Goal: Information Seeking & Learning: Understand process/instructions

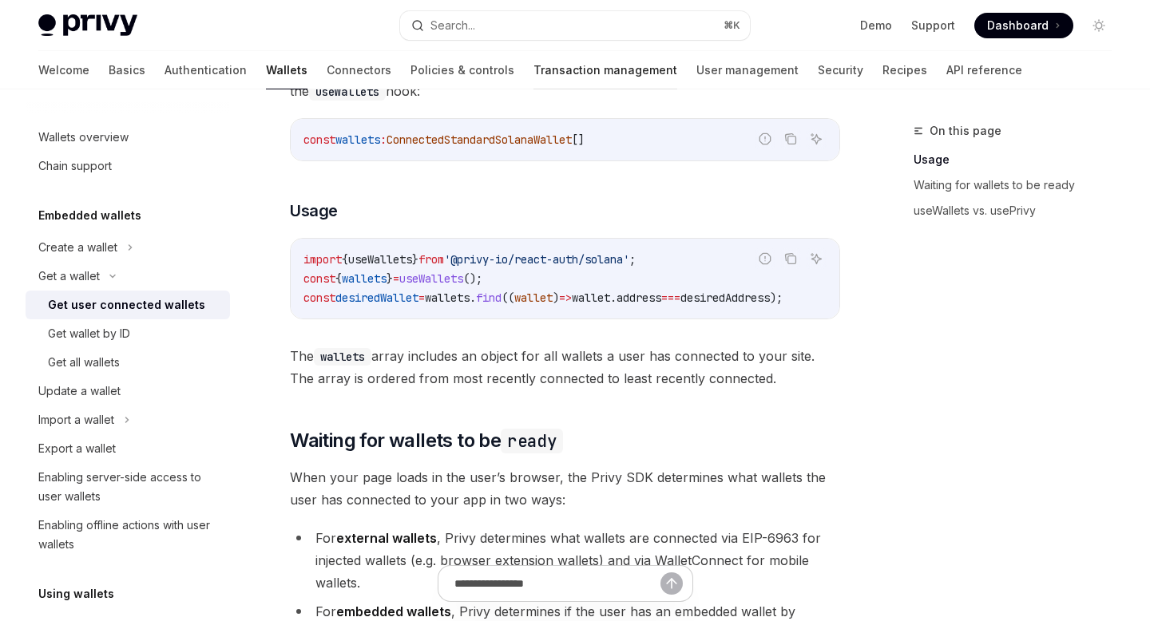
click at [533, 70] on link "Transaction management" at bounding box center [605, 70] width 144 height 38
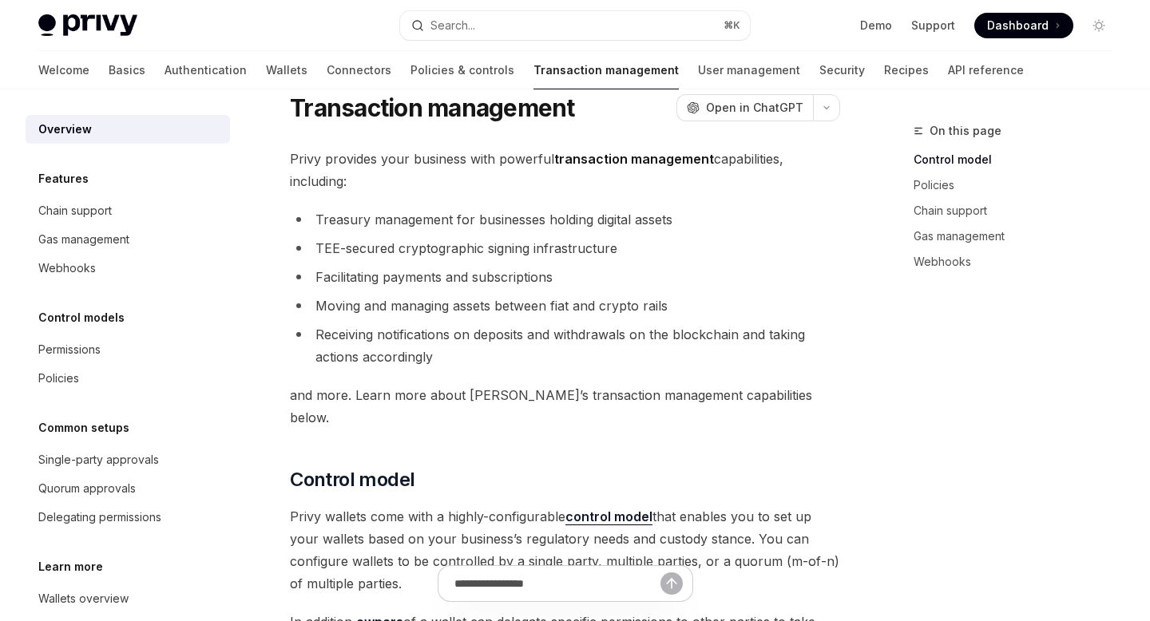
scroll to position [10, 0]
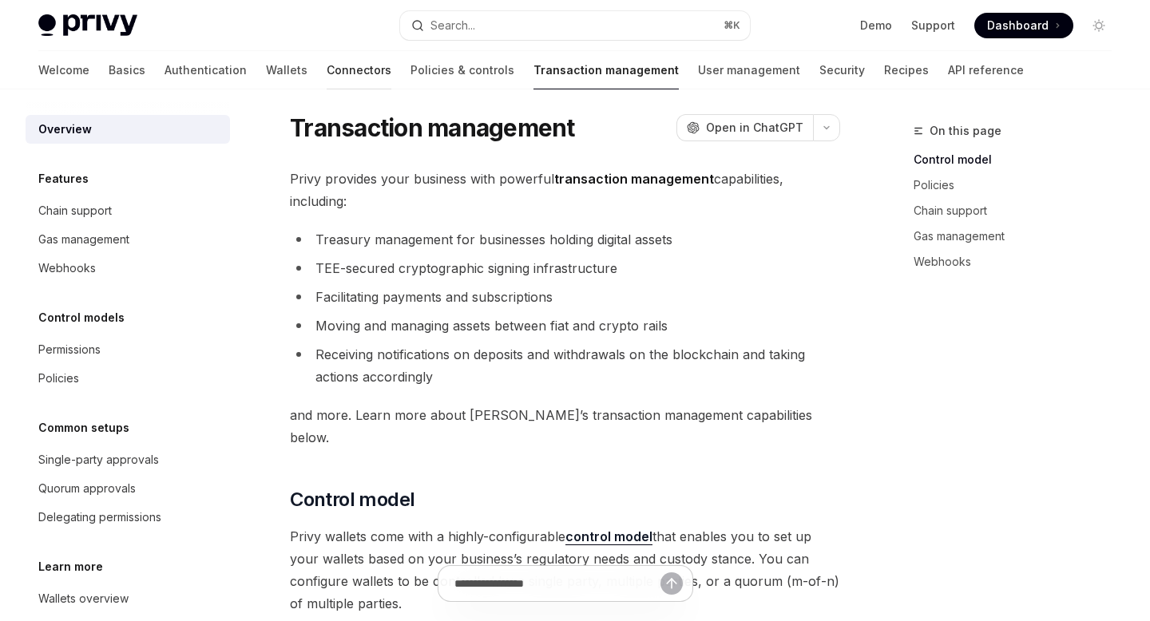
click at [327, 68] on link "Connectors" at bounding box center [359, 70] width 65 height 38
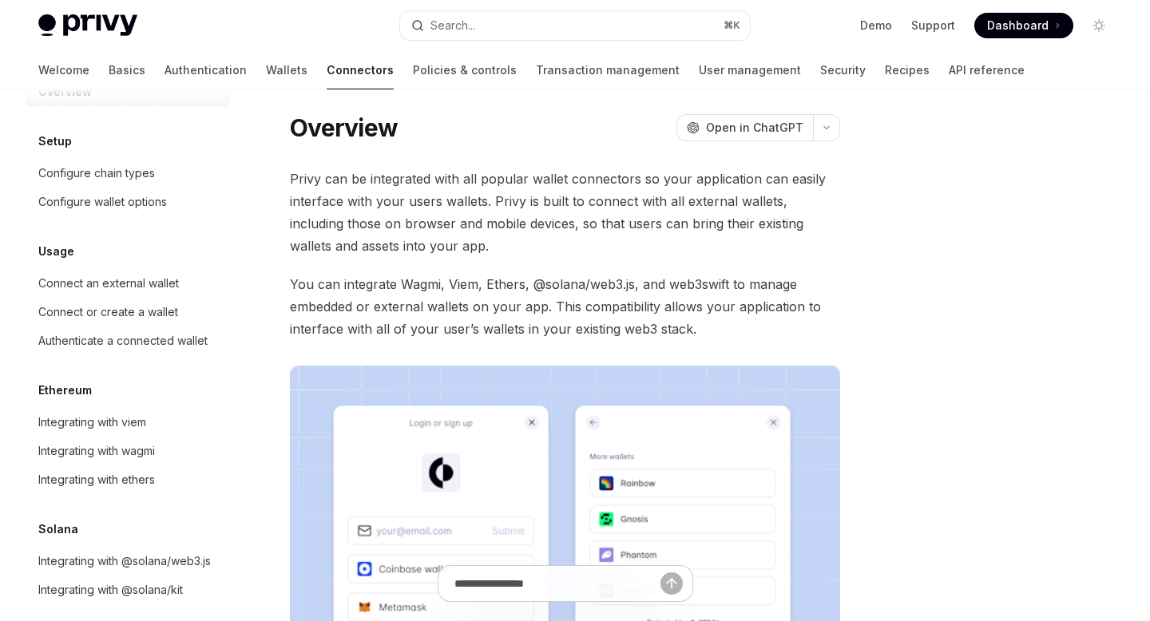
scroll to position [53, 0]
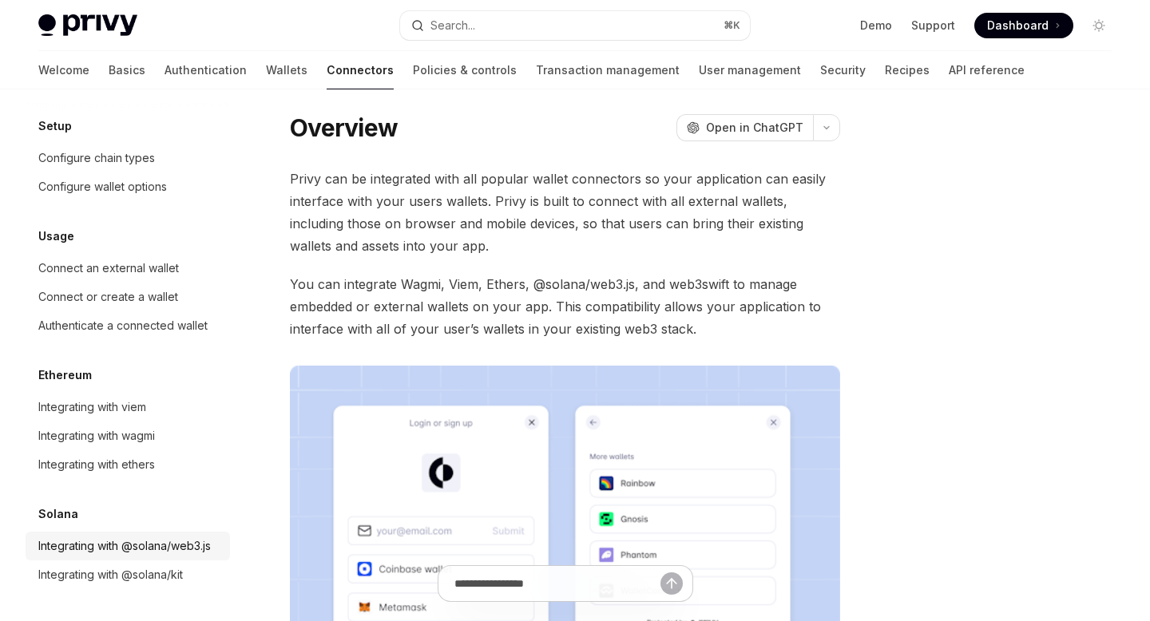
click at [118, 544] on div "Integrating with @solana/web3.js" at bounding box center [124, 546] width 172 height 19
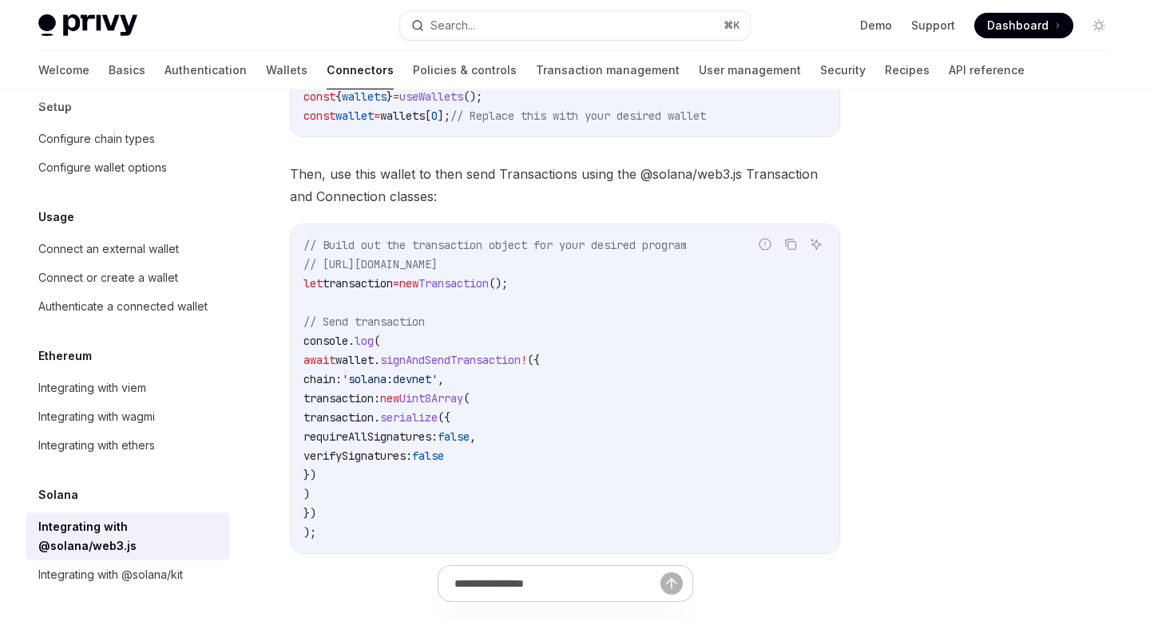
scroll to position [374, 0]
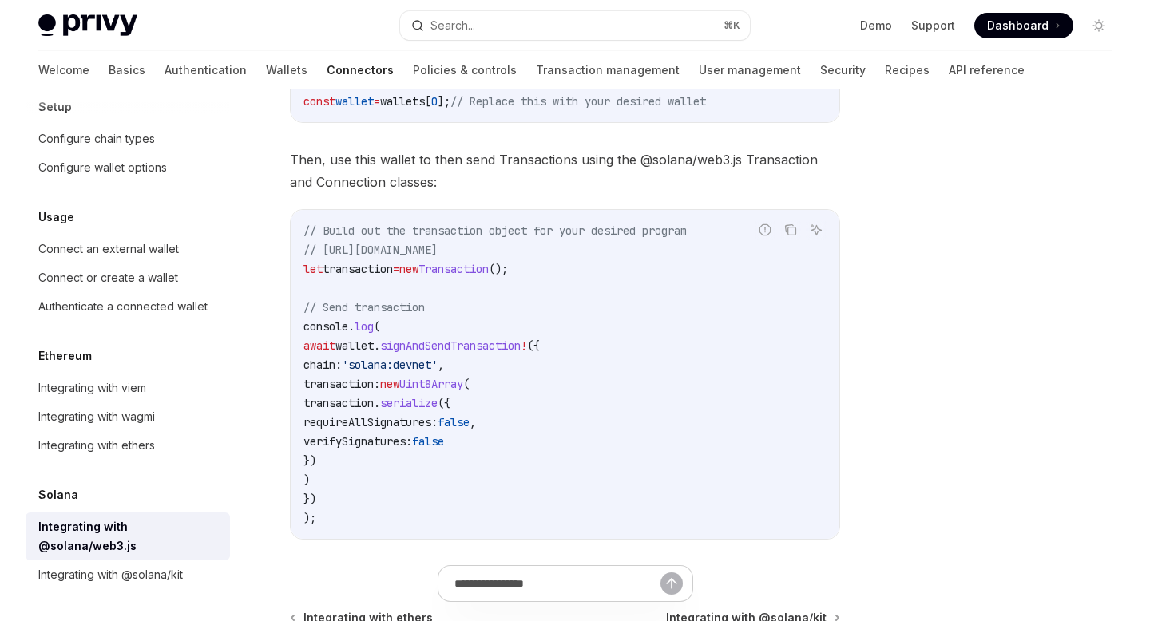
click at [453, 353] on span "signAndSendTransaction" at bounding box center [450, 346] width 141 height 14
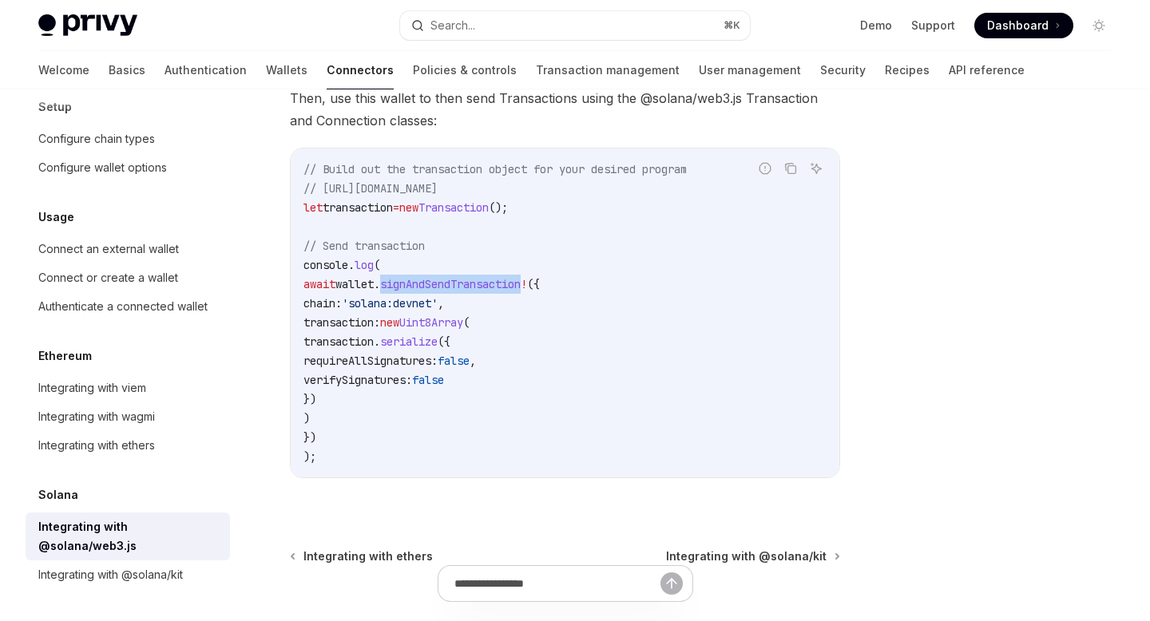
scroll to position [441, 0]
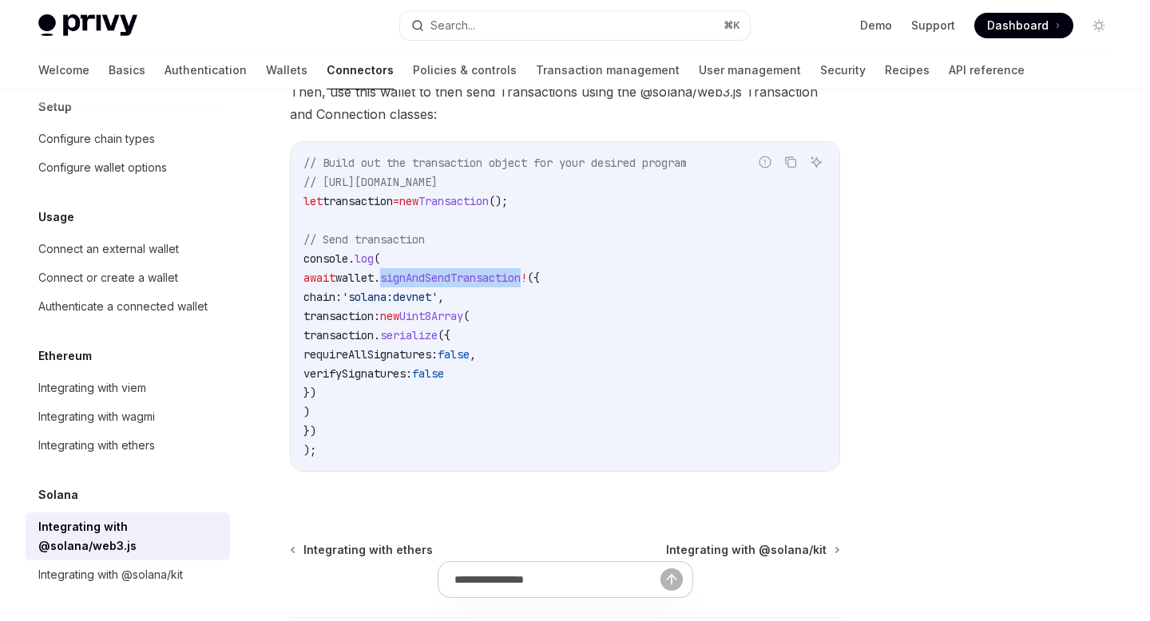
drag, startPoint x: 317, startPoint y: 286, endPoint x: 335, endPoint y: 438, distance: 152.7
click at [335, 438] on code "// Build out the transaction object for your desired program // https://solana-…" at bounding box center [564, 306] width 523 height 307
copy code "await wallet . signAndSendTransaction ! ({ chain: 'solana:devnet' , transaction…"
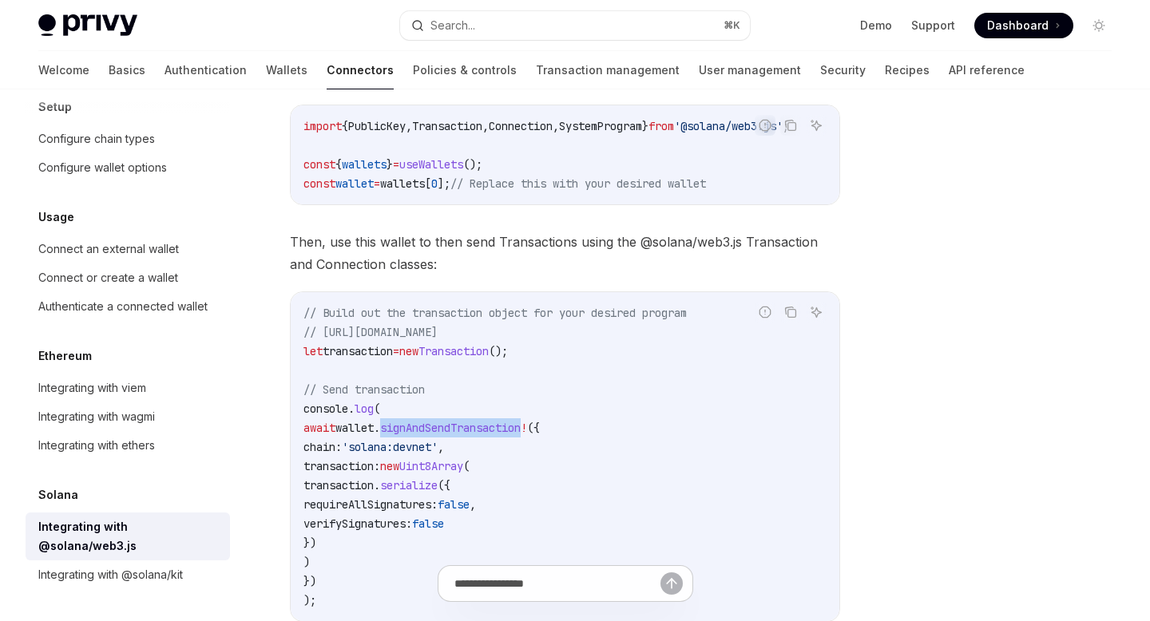
scroll to position [281, 0]
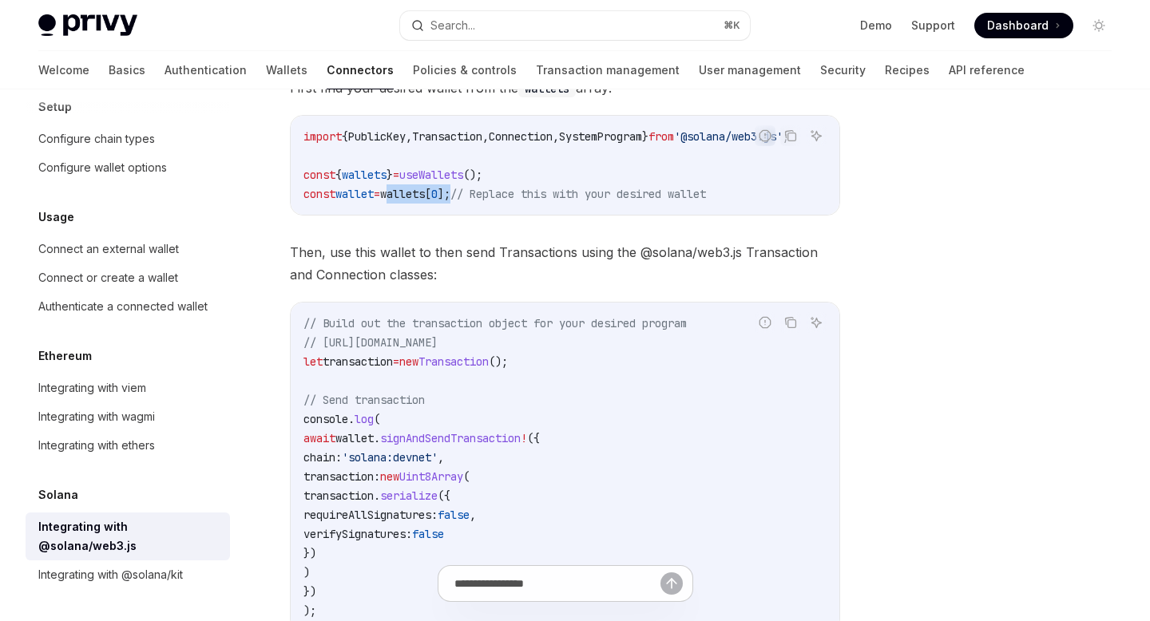
drag, startPoint x: 405, startPoint y: 194, endPoint x: 478, endPoint y: 195, distance: 73.5
click at [478, 195] on span "const wallet = wallets [ 0 ]; // Replace this with your desired wallet" at bounding box center [504, 194] width 402 height 14
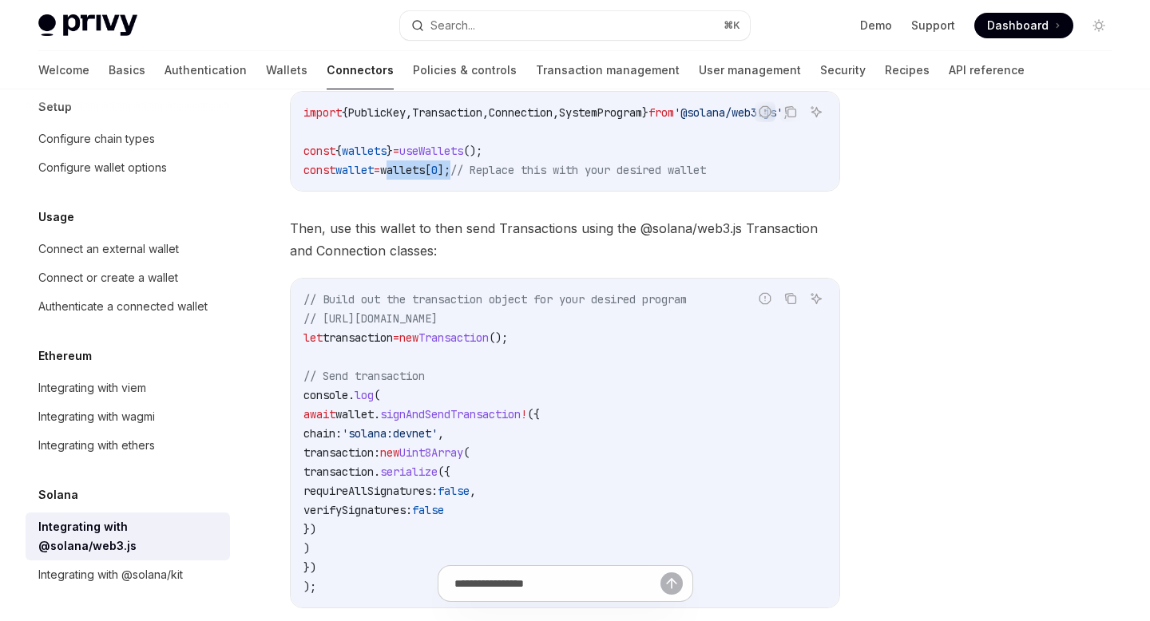
scroll to position [330, 0]
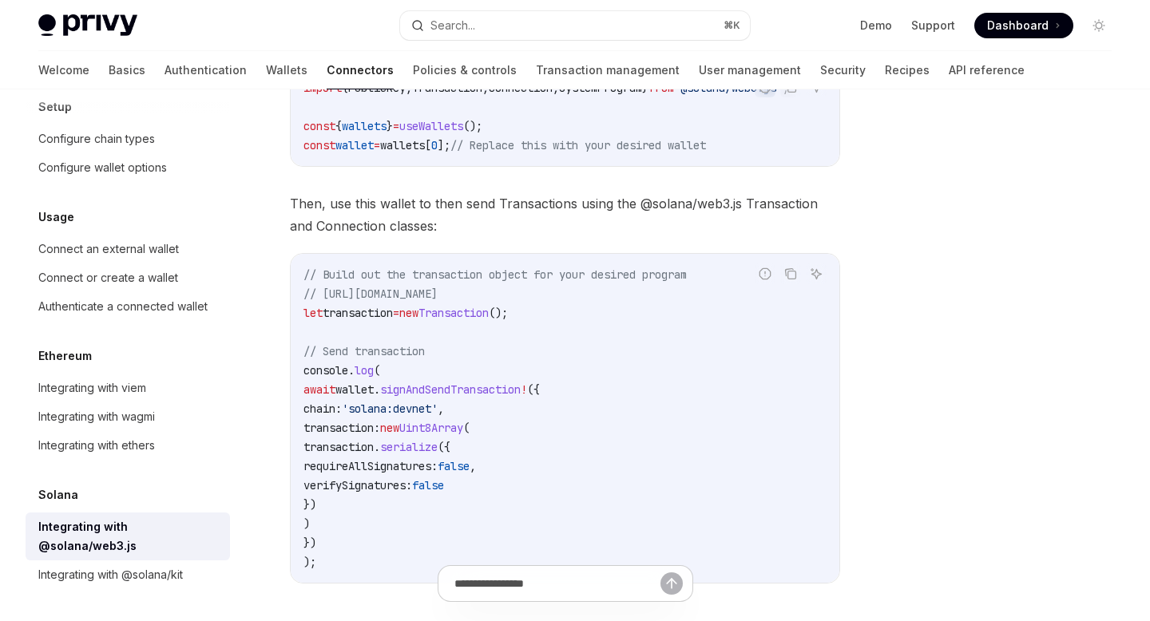
click at [469, 394] on span "signAndSendTransaction" at bounding box center [450, 389] width 141 height 14
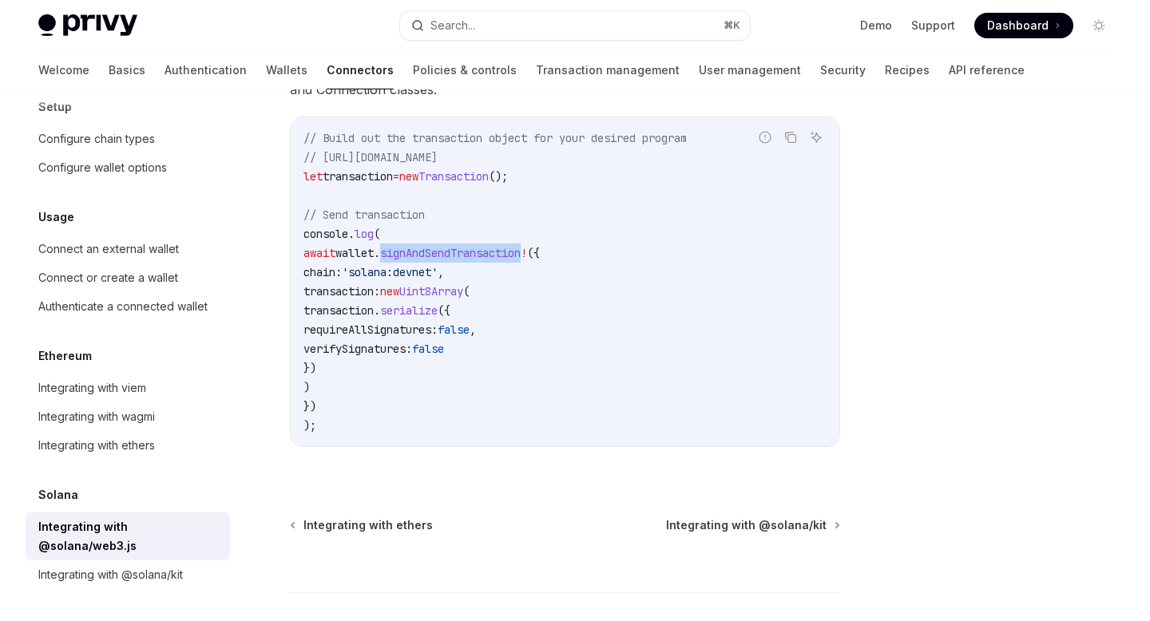
scroll to position [588, 0]
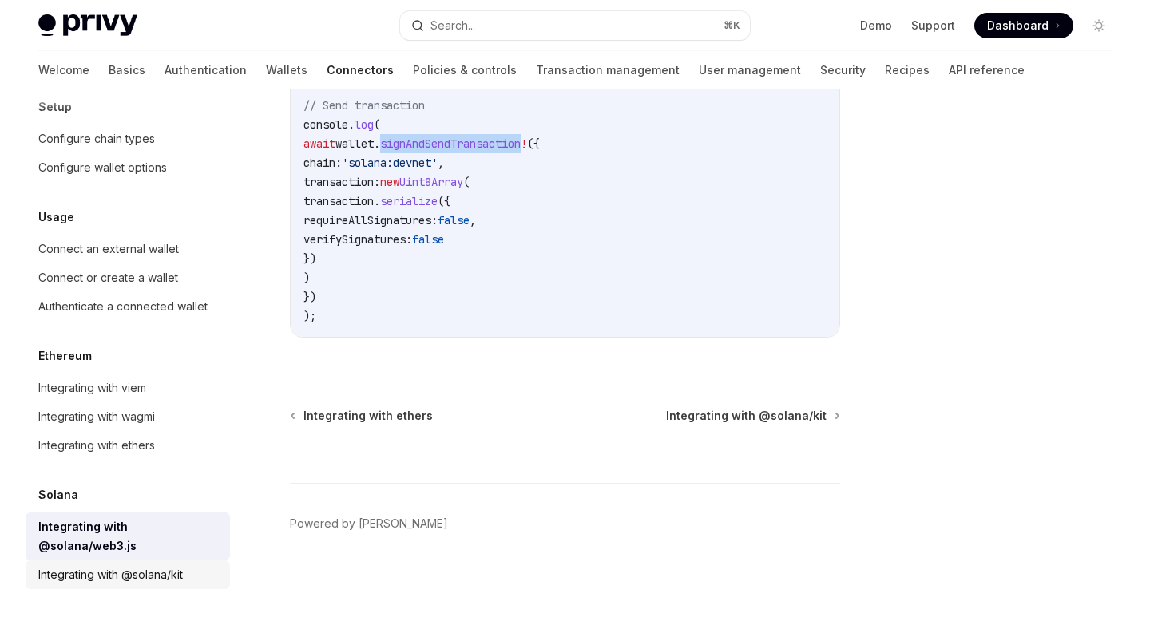
click at [156, 582] on div "Integrating with @solana/kit" at bounding box center [110, 574] width 145 height 19
type textarea "*"
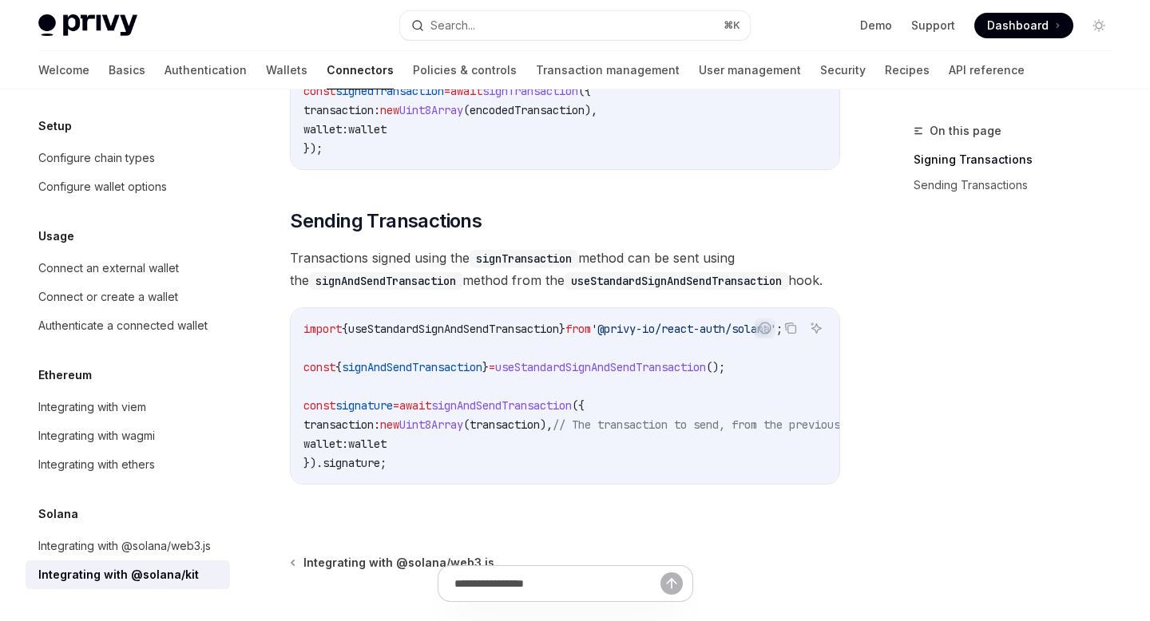
scroll to position [1313, 0]
drag, startPoint x: 481, startPoint y: 265, endPoint x: 543, endPoint y: 265, distance: 62.3
click at [543, 265] on code "signTransaction" at bounding box center [523, 260] width 109 height 18
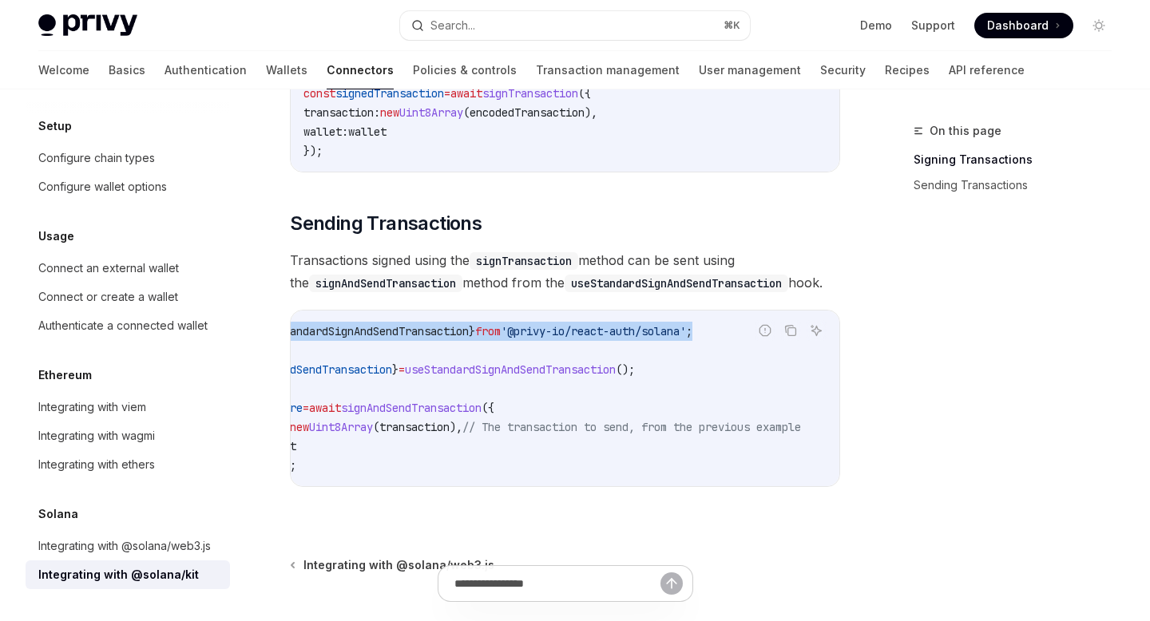
scroll to position [0, 153]
drag, startPoint x: 300, startPoint y: 337, endPoint x: 832, endPoint y: 345, distance: 531.8
click at [834, 345] on div "import { useStandardSignAndSendTransaction } from '@privy-io/react-auth/solana'…" at bounding box center [565, 399] width 548 height 176
copy span "import { useStandardSignAndSendTransaction } from '@privy-io/react-auth/solana'…"
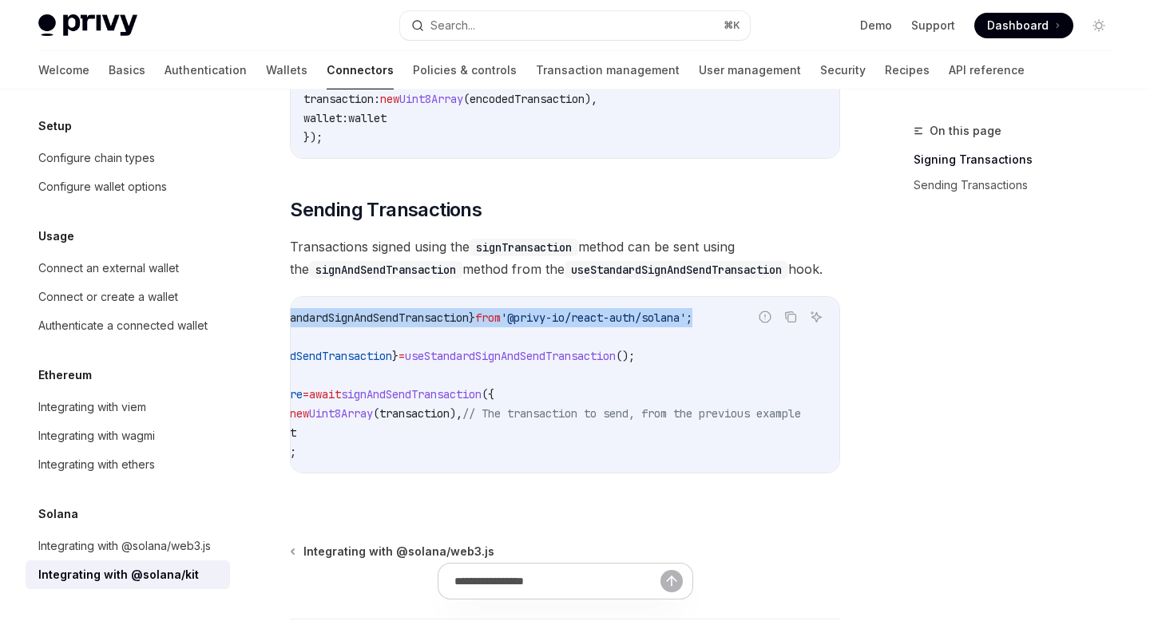
scroll to position [0, 125]
click at [397, 325] on span "useStandardSignAndSendTransaction" at bounding box center [363, 318] width 211 height 14
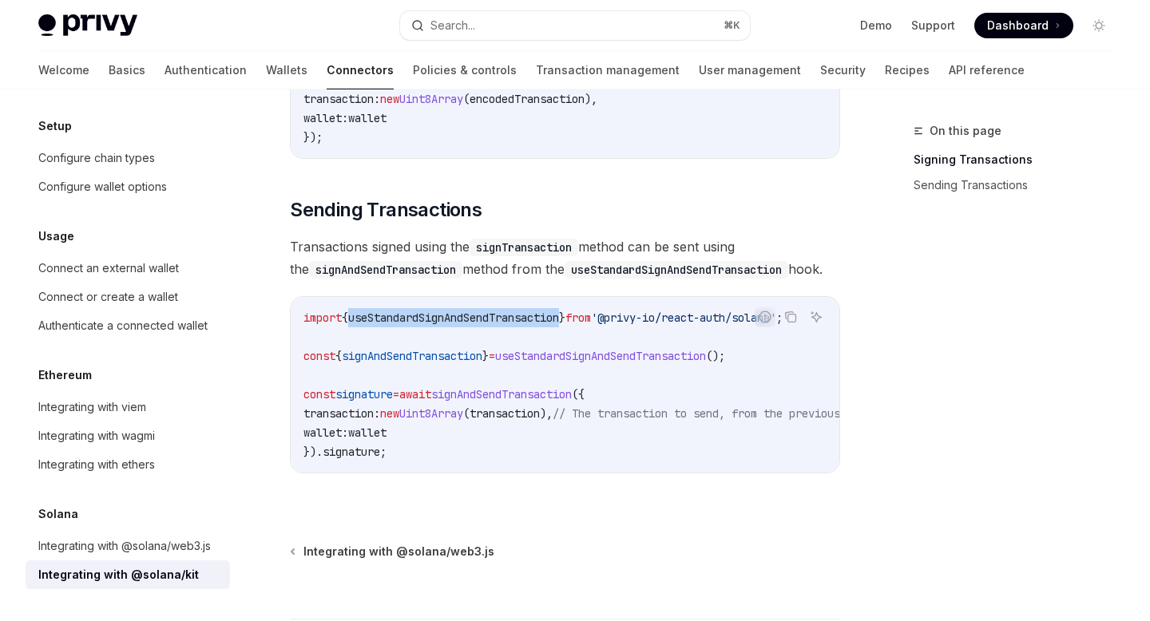
scroll to position [1359, 0]
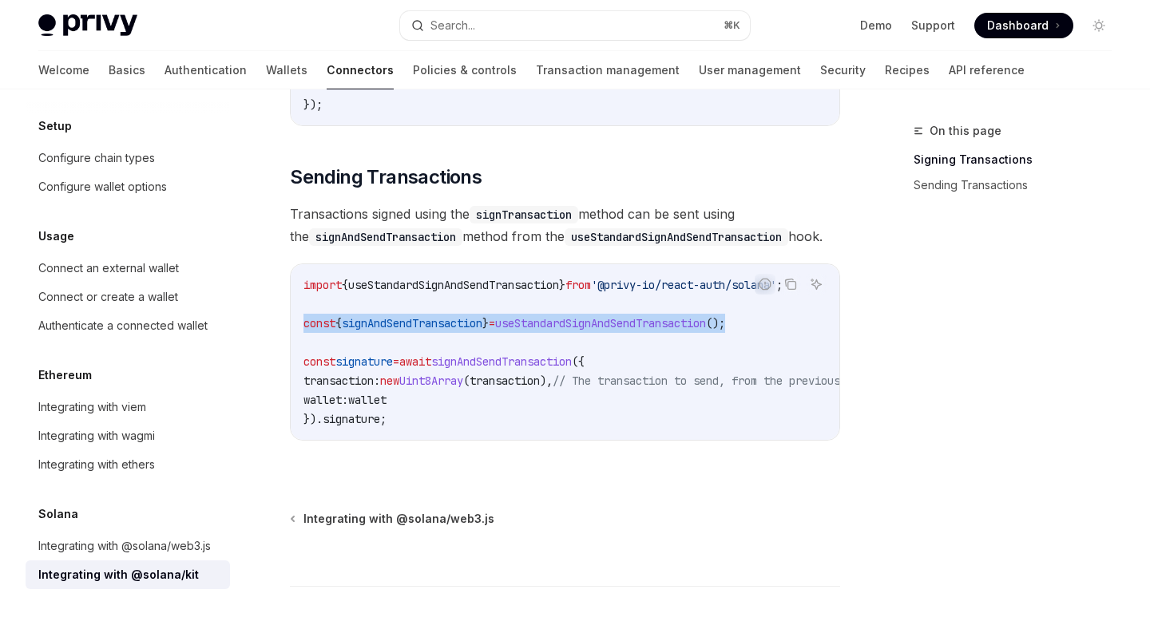
drag, startPoint x: 306, startPoint y: 329, endPoint x: 808, endPoint y: 335, distance: 502.2
click at [808, 335] on code "import { useStandardSignAndSendTransaction } from '@privy-io/react-auth/solana'…" at bounding box center [616, 351] width 626 height 153
copy span "const { signAndSendTransaction } = useStandardSignAndSendTransaction ();"
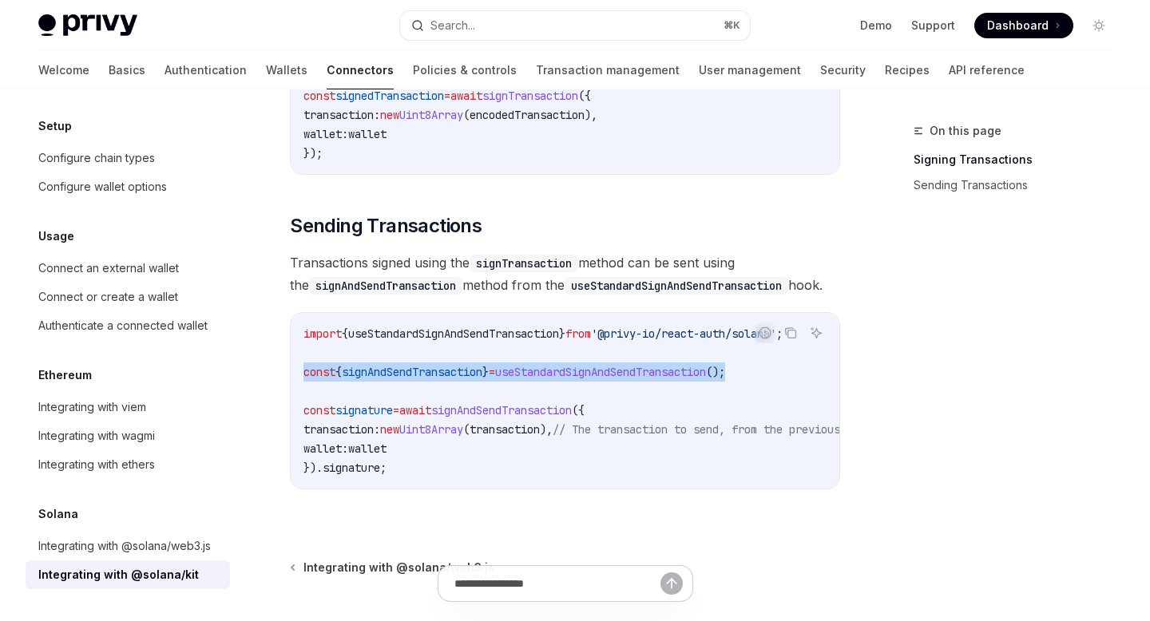
scroll to position [1321, 0]
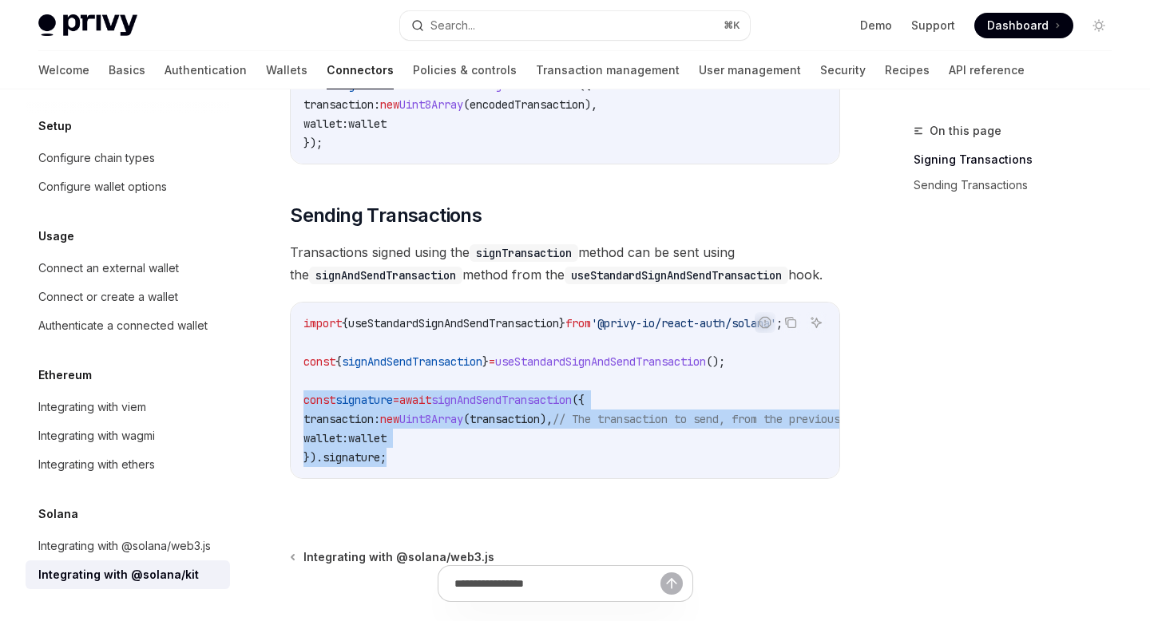
drag, startPoint x: 394, startPoint y: 462, endPoint x: 302, endPoint y: 400, distance: 110.9
click at [302, 400] on div "import { useStandardSignAndSendTransaction } from '@privy-io/react-auth/solana'…" at bounding box center [565, 391] width 548 height 176
copy code "const signature = await signAndSendTransaction ({ transaction: new Uint8Array (…"
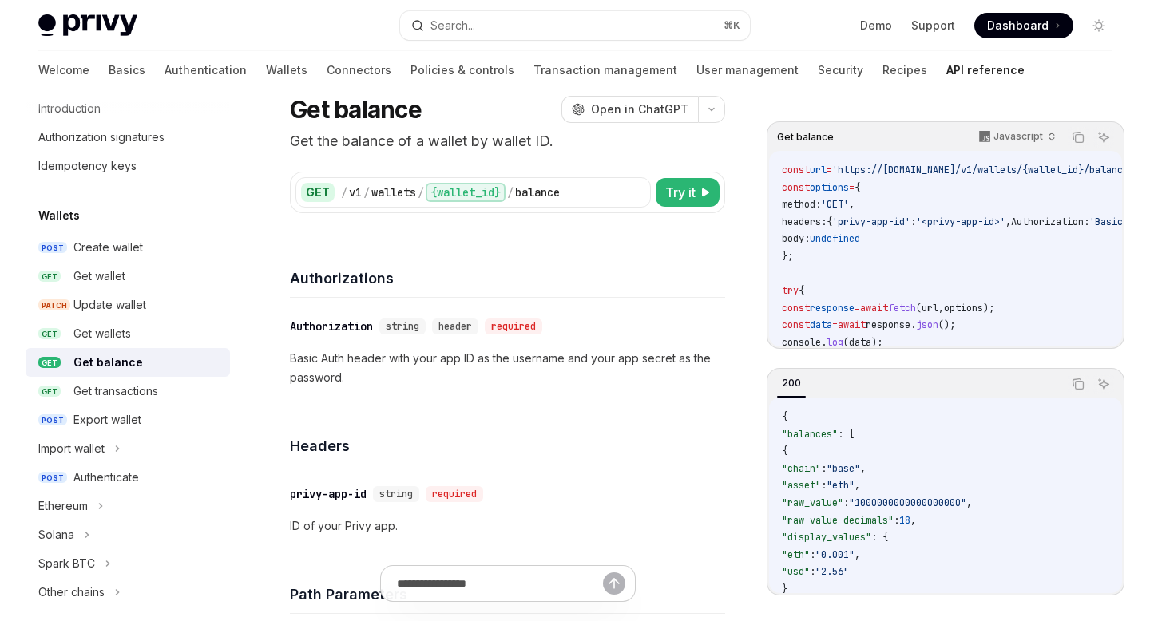
scroll to position [89, 0]
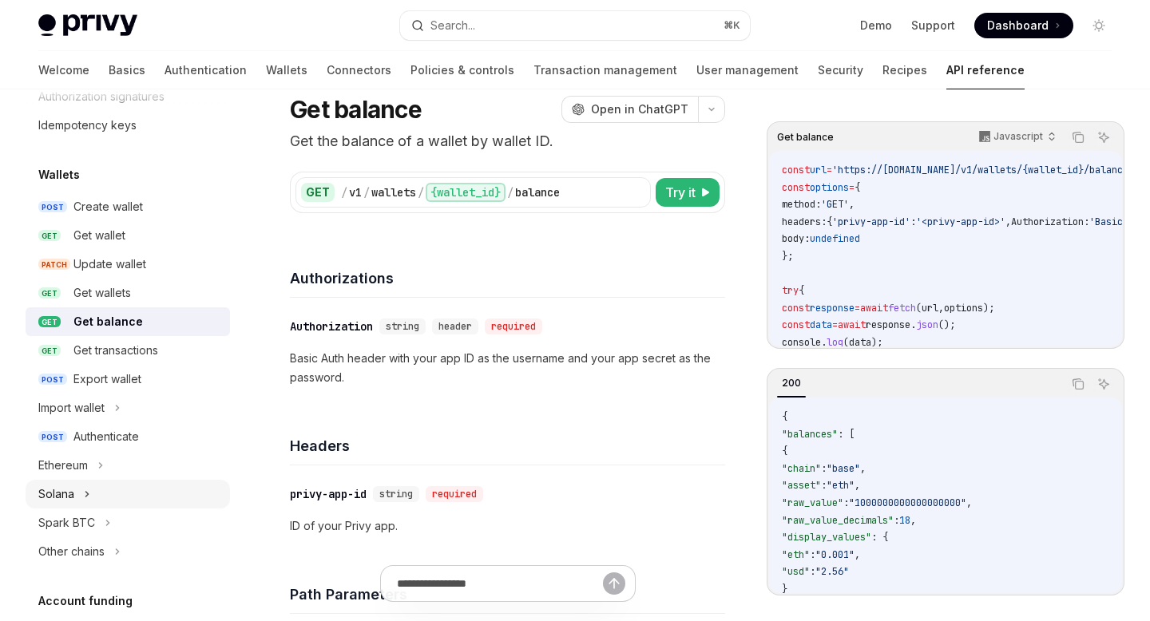
click at [62, 493] on div "Solana" at bounding box center [56, 494] width 36 height 19
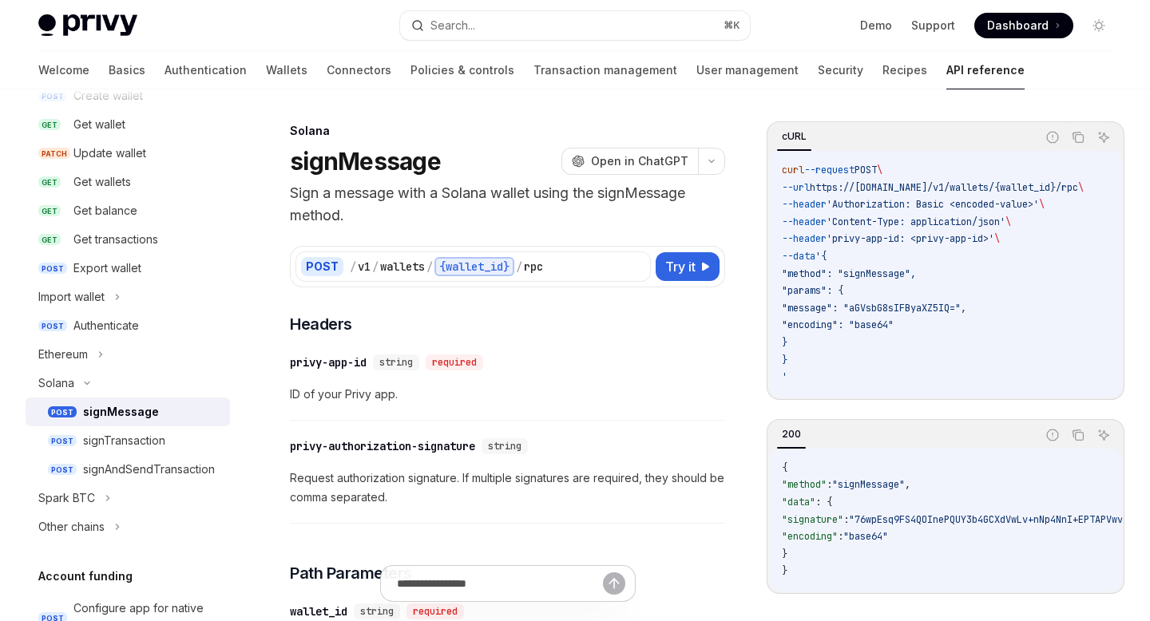
scroll to position [203, 0]
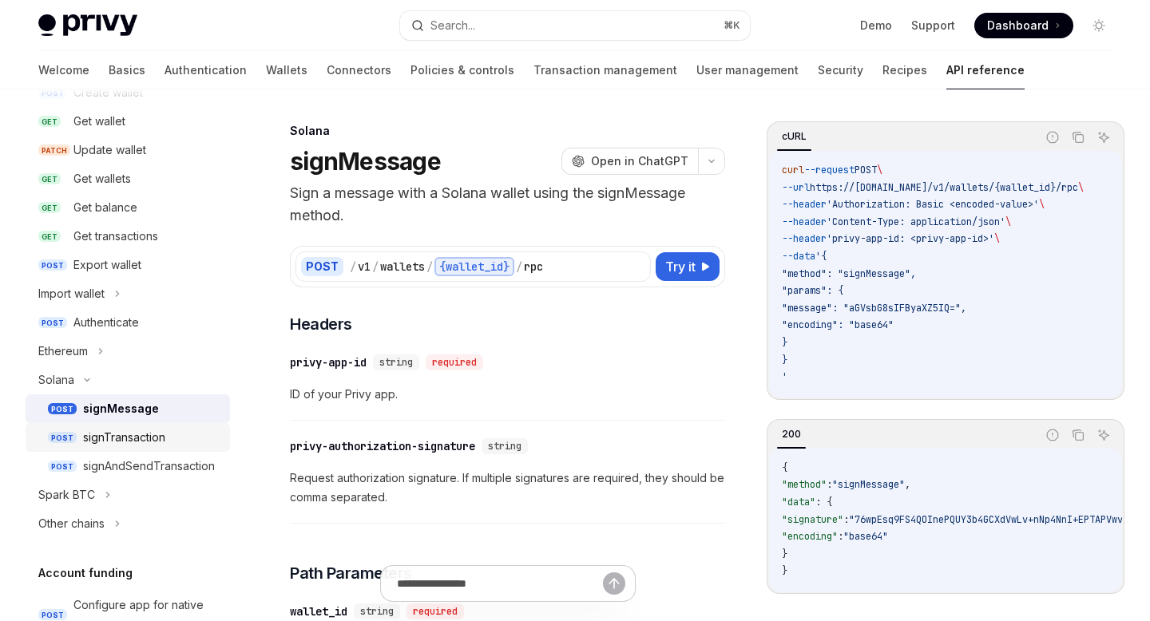
click at [127, 438] on div "signTransaction" at bounding box center [124, 437] width 82 height 19
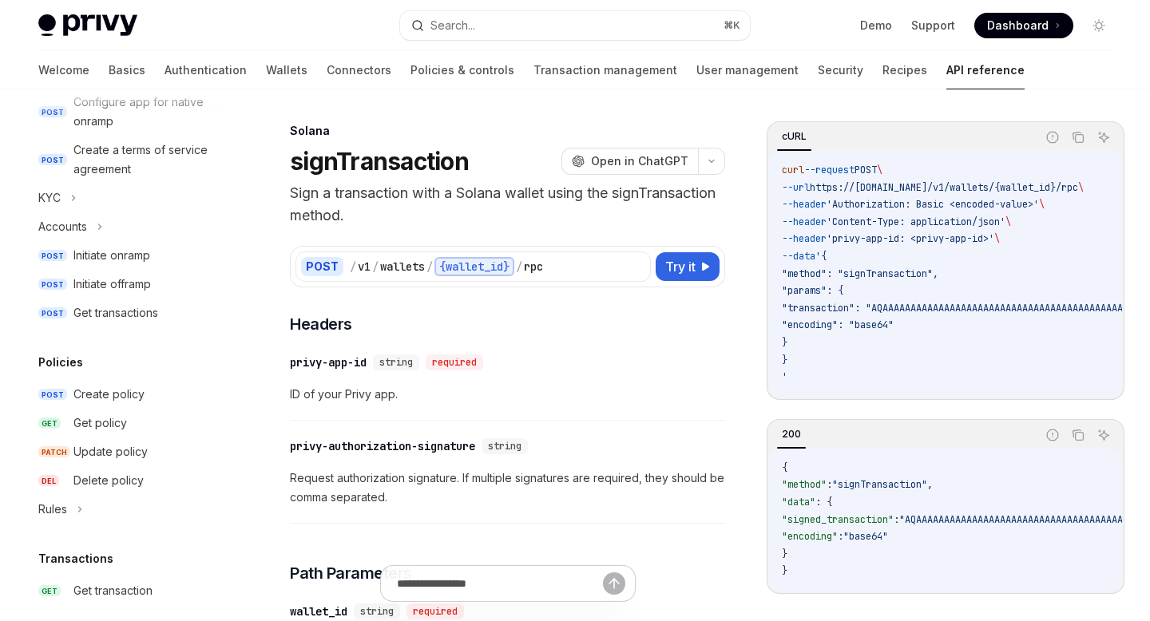
scroll to position [657, 0]
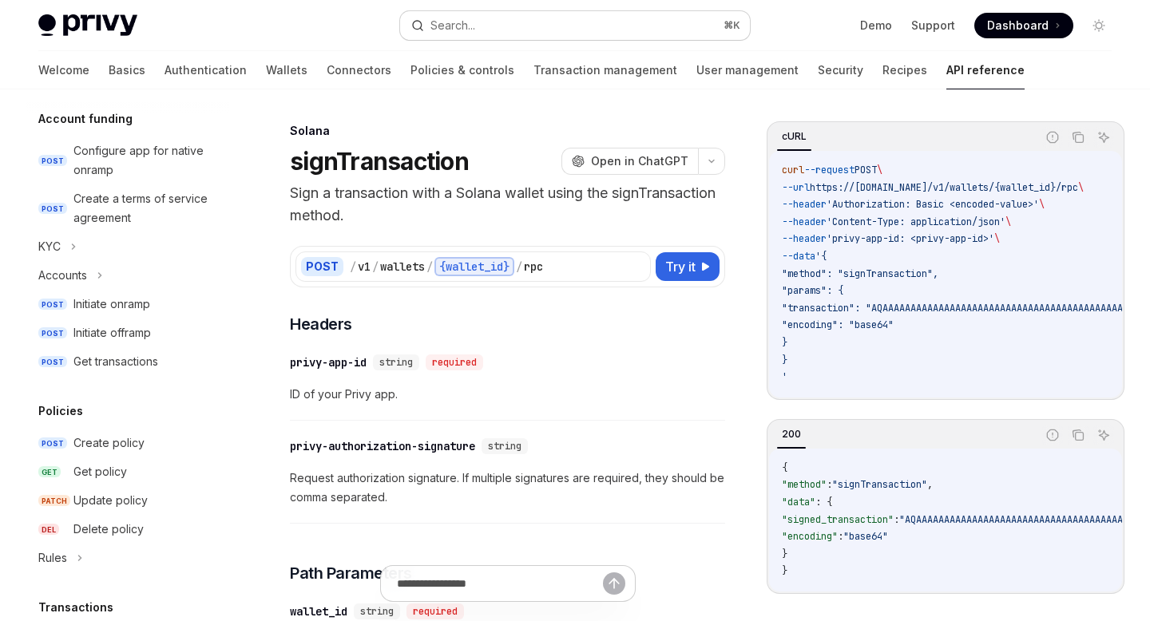
click at [532, 30] on button "Search... ⌘ K" at bounding box center [574, 25] width 349 height 29
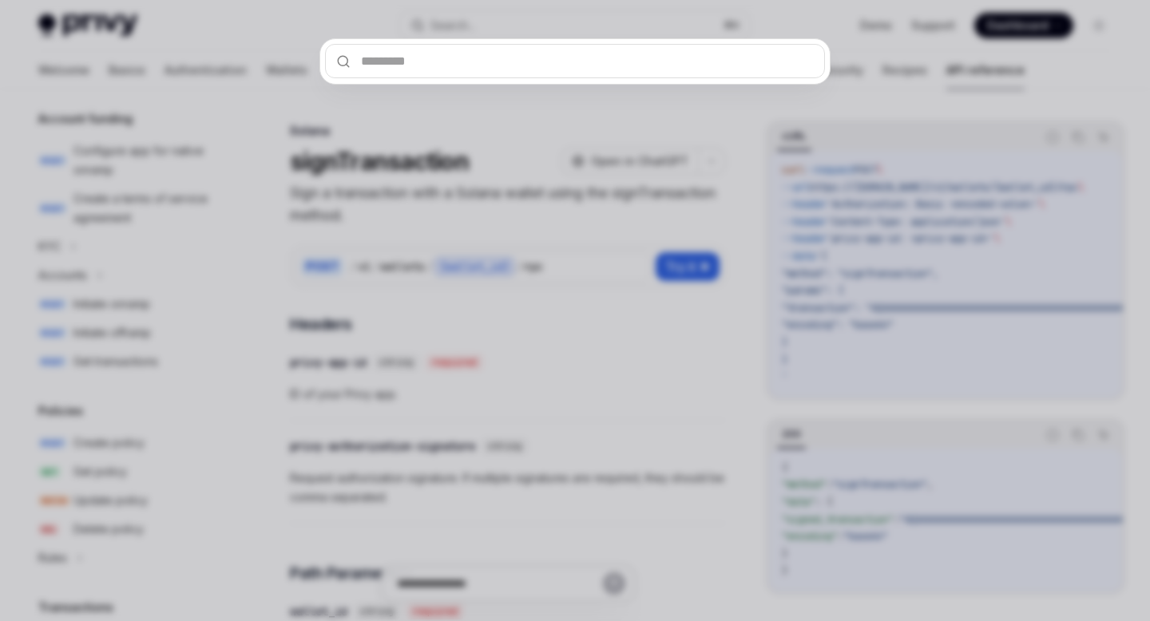
click at [141, 263] on div at bounding box center [575, 310] width 1150 height 621
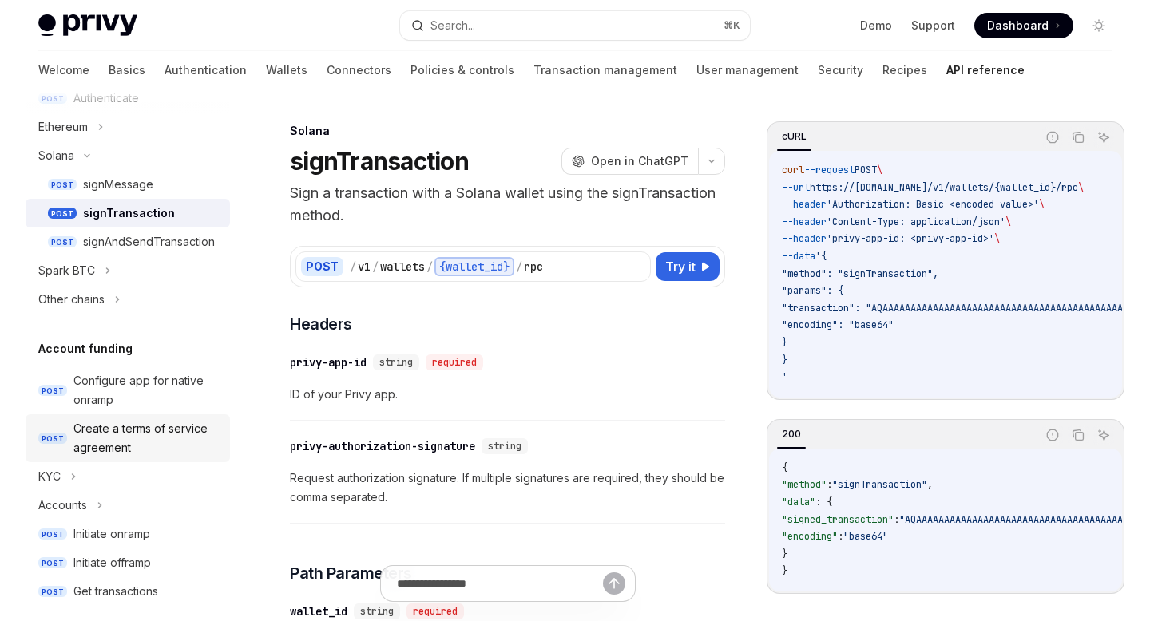
scroll to position [414, 0]
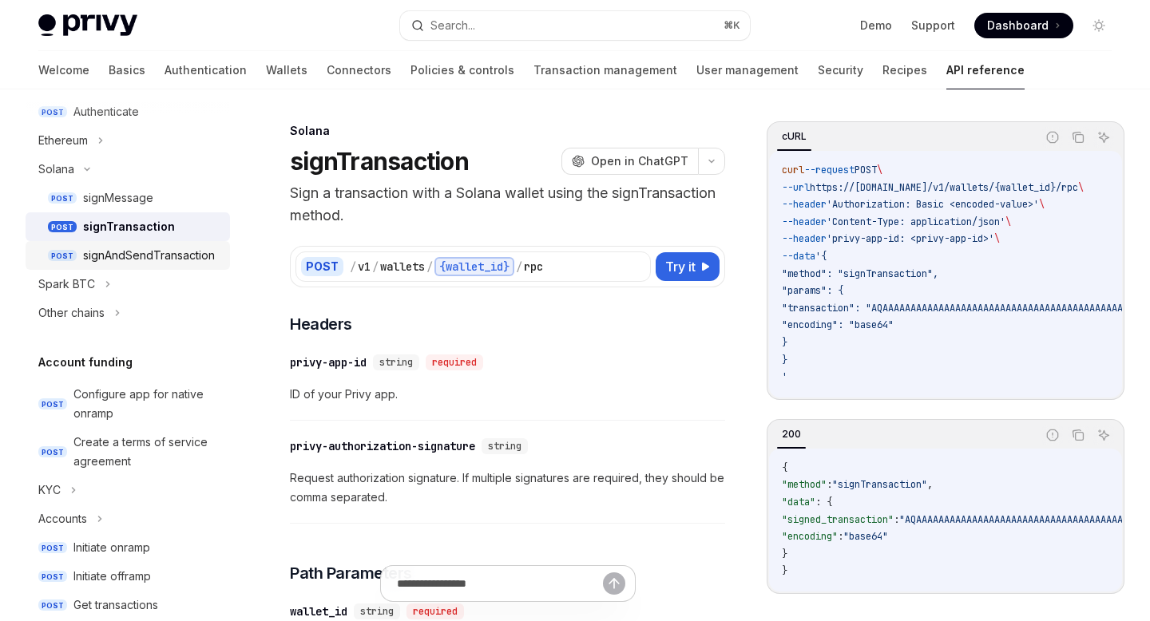
click at [140, 255] on div "signAndSendTransaction" at bounding box center [149, 255] width 132 height 19
type textarea "*"
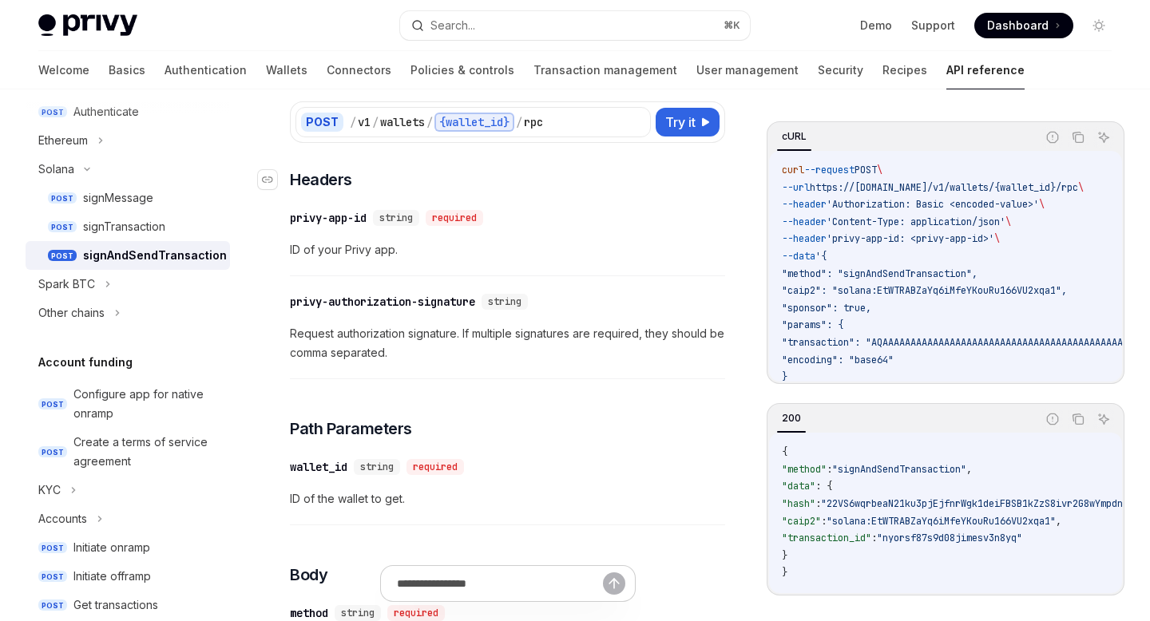
scroll to position [154, 0]
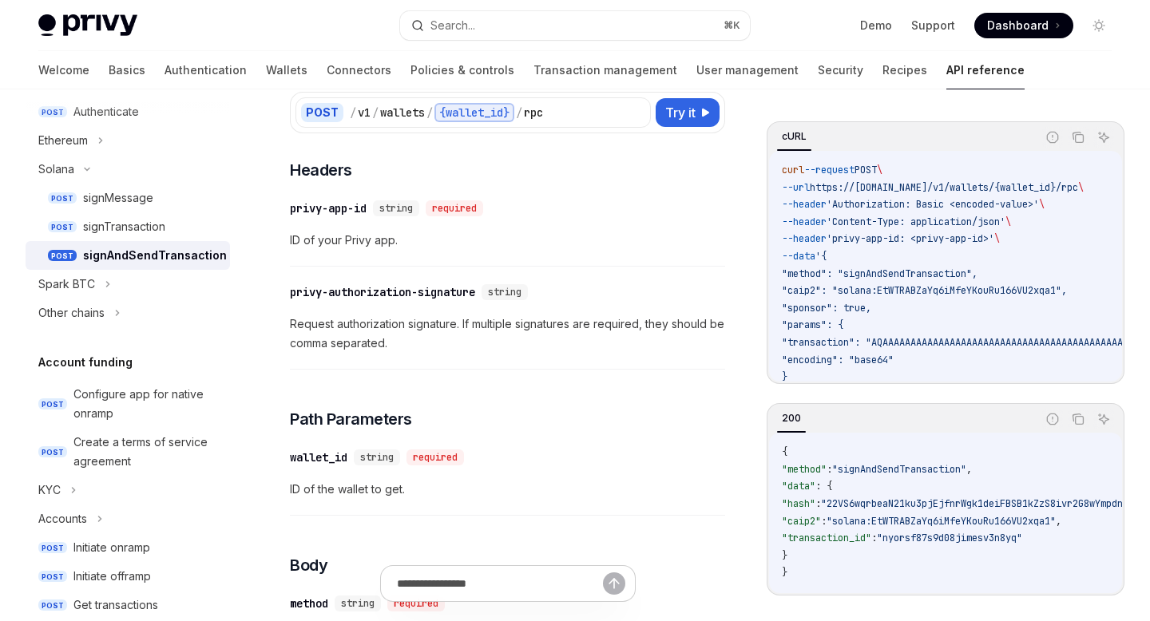
click at [790, 139] on div "cURL" at bounding box center [794, 136] width 34 height 19
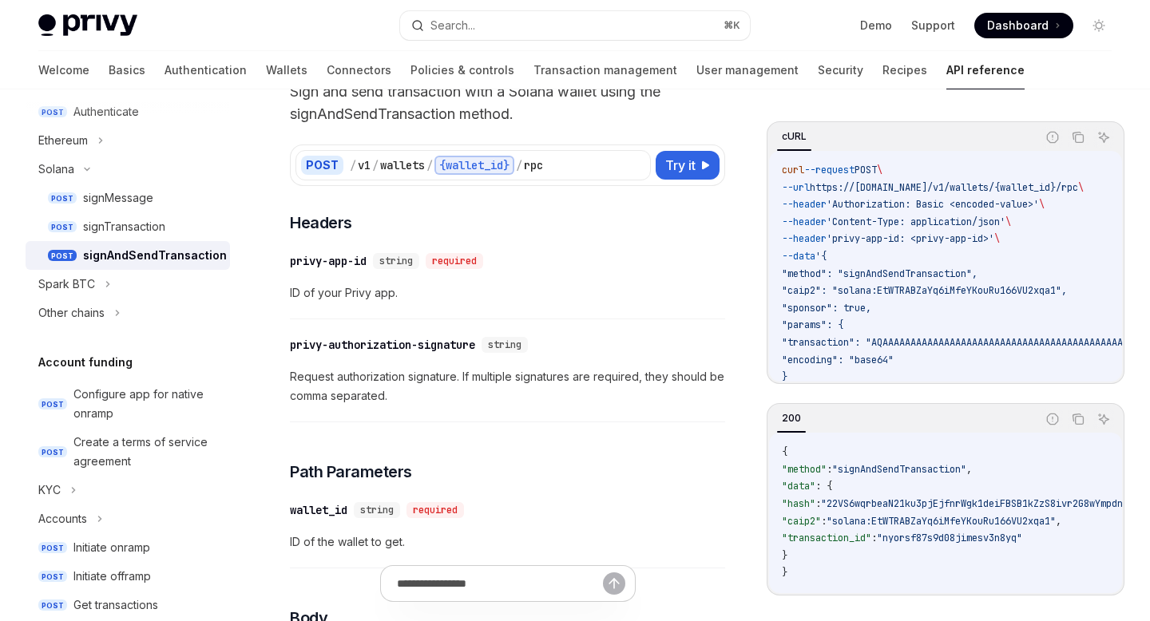
scroll to position [19, 0]
